Goal: Task Accomplishment & Management: Use online tool/utility

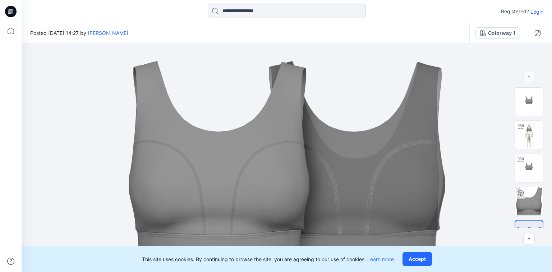
click at [9, 8] on icon at bounding box center [10, 11] width 11 height 11
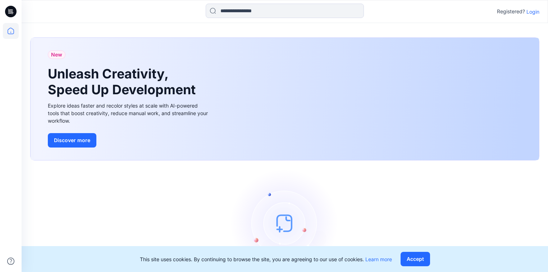
scroll to position [35, 0]
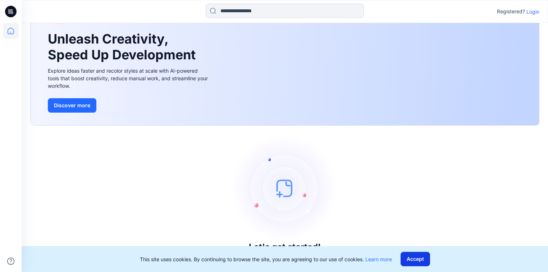
click at [416, 257] on button "Accept" at bounding box center [414, 259] width 29 height 14
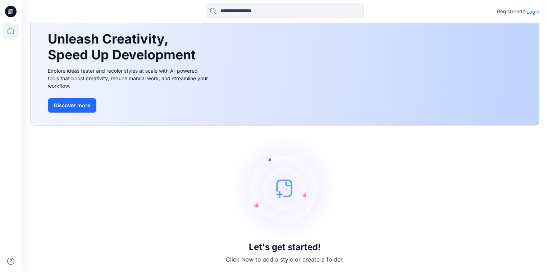
click at [275, 248] on h3 "Let's get started!" at bounding box center [285, 247] width 72 height 10
click at [11, 31] on icon at bounding box center [11, 31] width 16 height 16
click at [528, 11] on p "Login" at bounding box center [532, 12] width 13 height 8
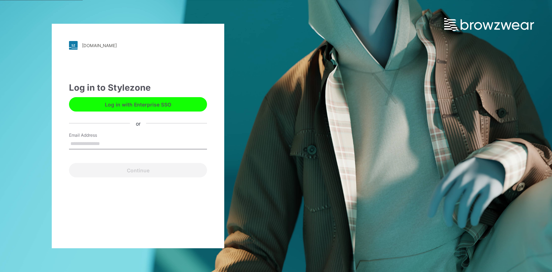
click at [86, 139] on input "Email Address" at bounding box center [138, 143] width 138 height 11
type input "**********"
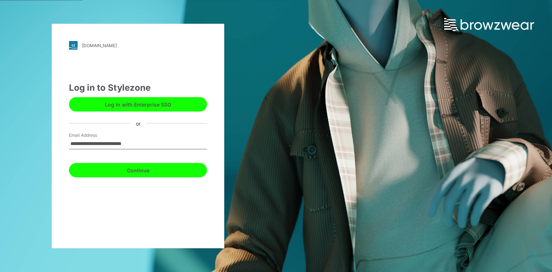
click at [124, 170] on button "Continue" at bounding box center [138, 170] width 138 height 14
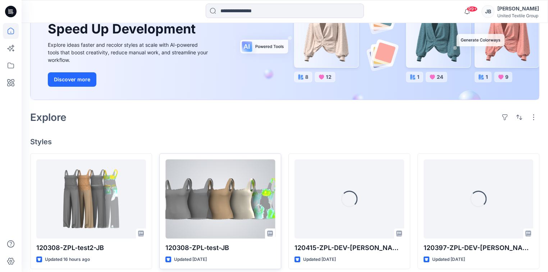
scroll to position [144, 0]
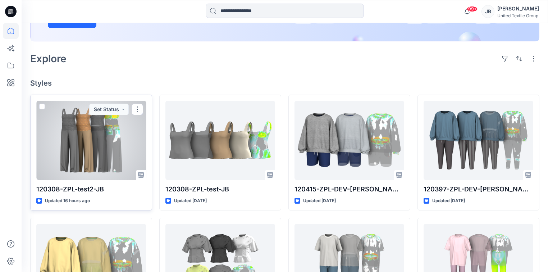
click at [84, 142] on div at bounding box center [91, 140] width 110 height 79
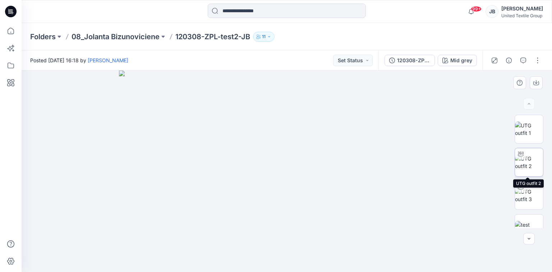
click at [529, 161] on img at bounding box center [529, 162] width 28 height 15
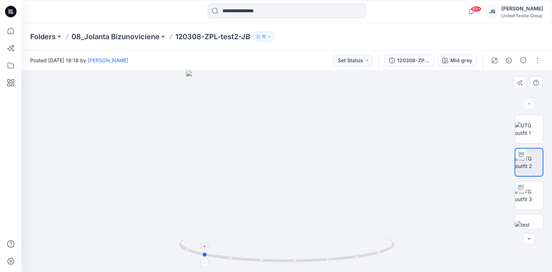
drag, startPoint x: 285, startPoint y: 259, endPoint x: 200, endPoint y: 260, distance: 84.8
click at [200, 260] on icon at bounding box center [287, 250] width 217 height 27
drag, startPoint x: 203, startPoint y: 254, endPoint x: 95, endPoint y: 250, distance: 107.9
click at [95, 250] on div at bounding box center [287, 170] width 530 height 201
click at [451, 60] on button "Mid grey" at bounding box center [457, 60] width 39 height 11
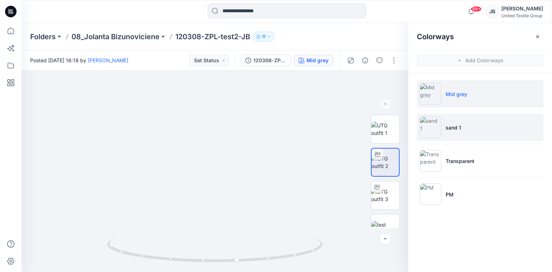
click at [433, 123] on img at bounding box center [431, 127] width 22 height 22
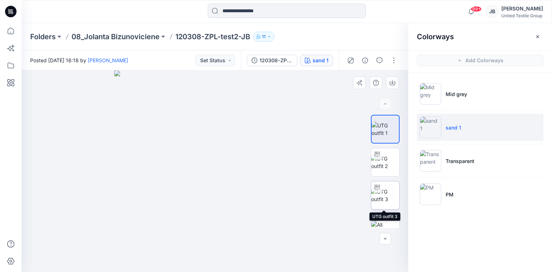
click at [376, 192] on div at bounding box center [376, 186] width 11 height 11
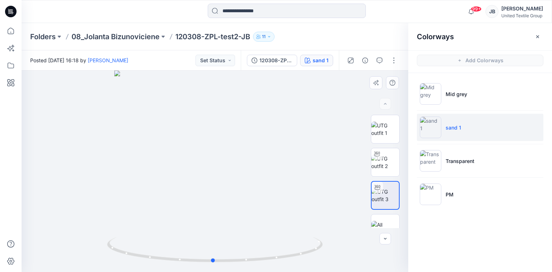
click at [284, 204] on div at bounding box center [215, 170] width 387 height 201
drag, startPoint x: 209, startPoint y: 262, endPoint x: 286, endPoint y: 244, distance: 79.0
click at [286, 244] on icon at bounding box center [215, 250] width 217 height 27
drag, startPoint x: 285, startPoint y: 103, endPoint x: 267, endPoint y: 202, distance: 100.1
click at [9, 10] on icon at bounding box center [10, 11] width 11 height 23
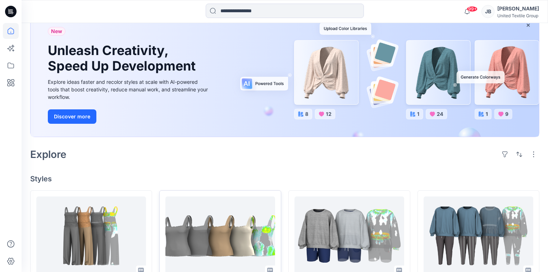
scroll to position [144, 0]
